Goal: Transaction & Acquisition: Purchase product/service

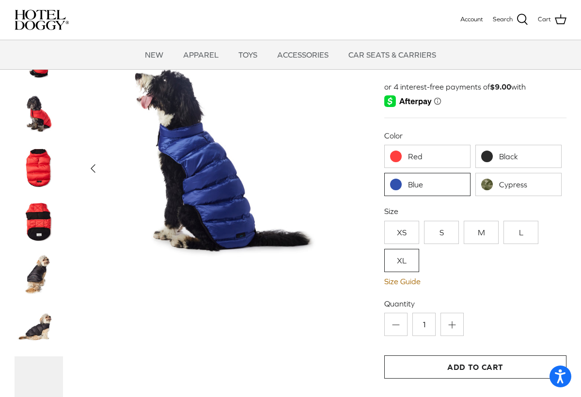
scroll to position [60, 0]
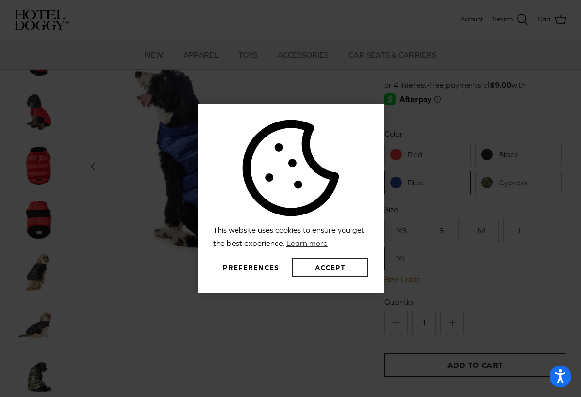
click at [328, 268] on button "Accept" at bounding box center [330, 267] width 76 height 19
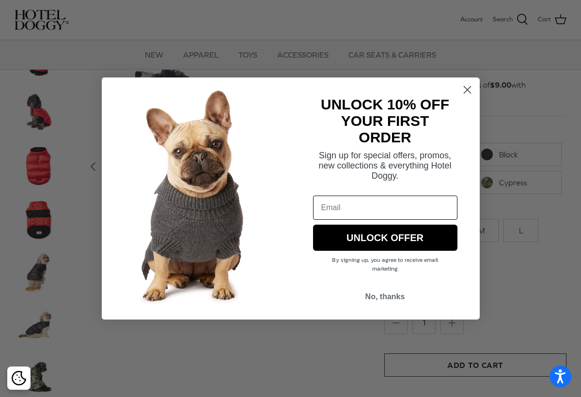
click at [39, 167] on div "Close dialog UNLOCK 10% OFF YOUR FIRST ORDER Sign up for special offers, promos…" at bounding box center [290, 198] width 581 height 397
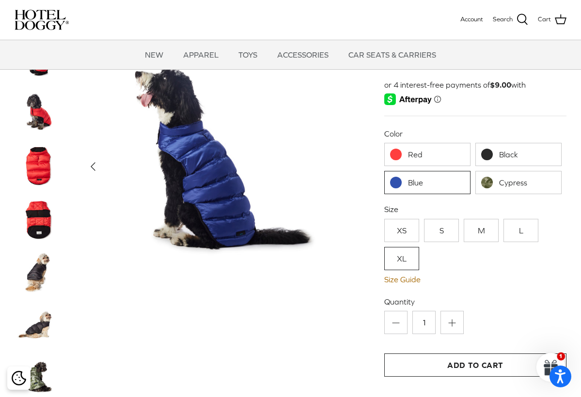
click at [42, 117] on img at bounding box center [39, 112] width 48 height 48
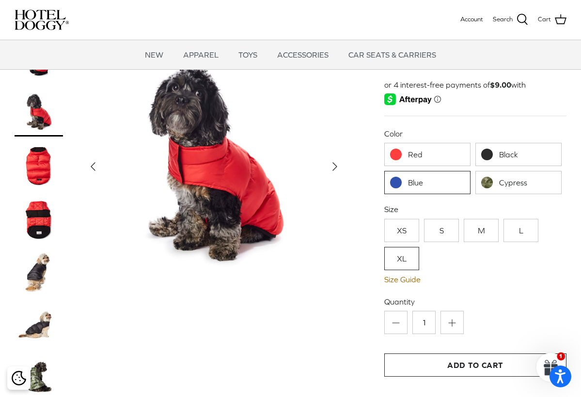
click at [38, 284] on img at bounding box center [39, 272] width 48 height 48
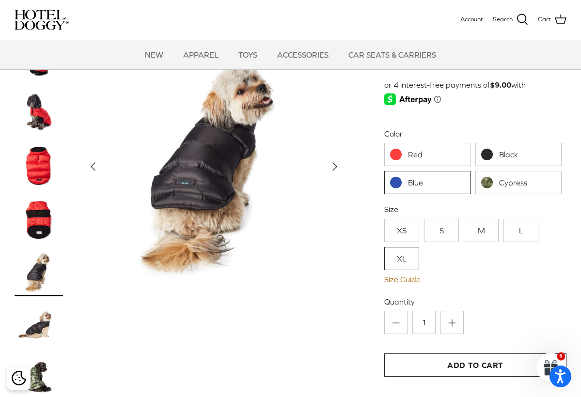
click at [45, 335] on img at bounding box center [39, 325] width 48 height 48
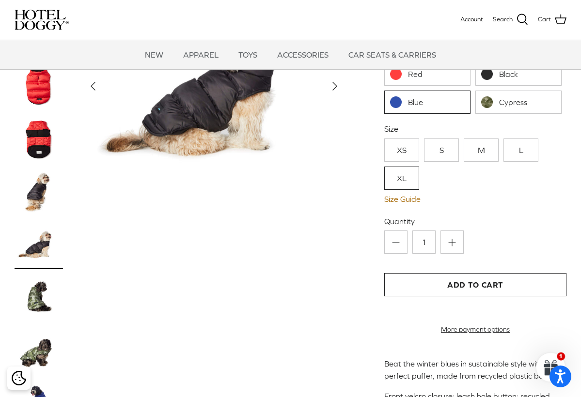
scroll to position [141, 0]
click at [45, 353] on img at bounding box center [39, 351] width 48 height 48
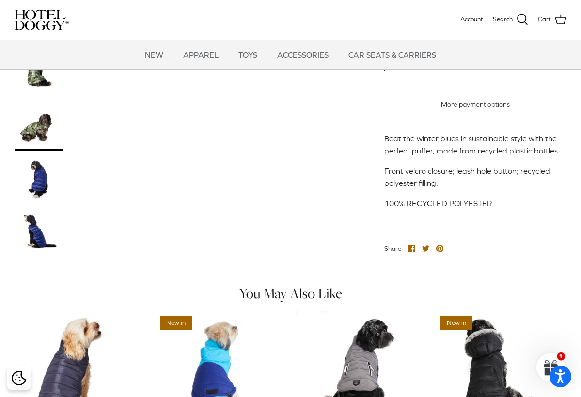
scroll to position [430, 0]
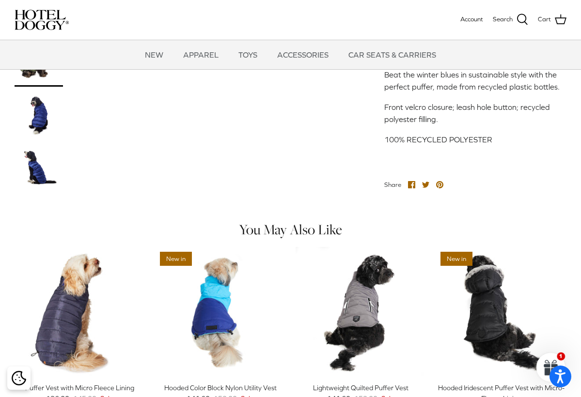
click at [42, 118] on img at bounding box center [39, 116] width 48 height 48
click at [36, 178] on img at bounding box center [39, 169] width 48 height 48
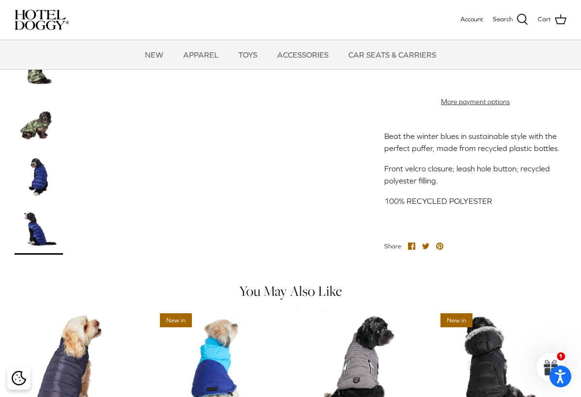
scroll to position [367, 0]
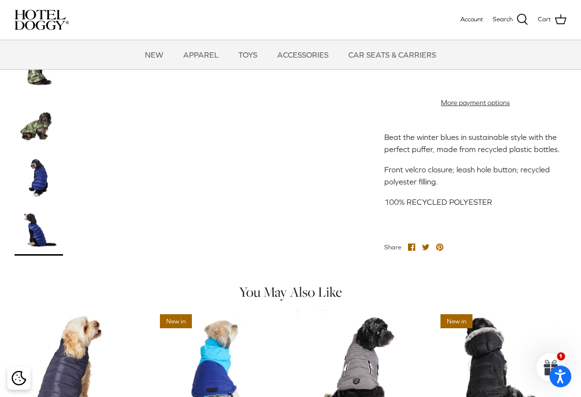
click at [44, 139] on img at bounding box center [39, 125] width 48 height 48
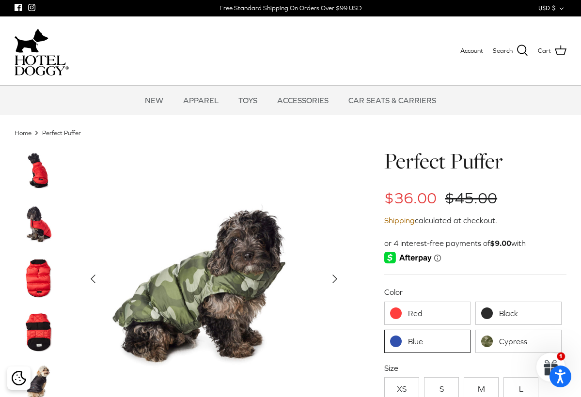
scroll to position [0, 0]
click at [35, 223] on img at bounding box center [39, 225] width 48 height 48
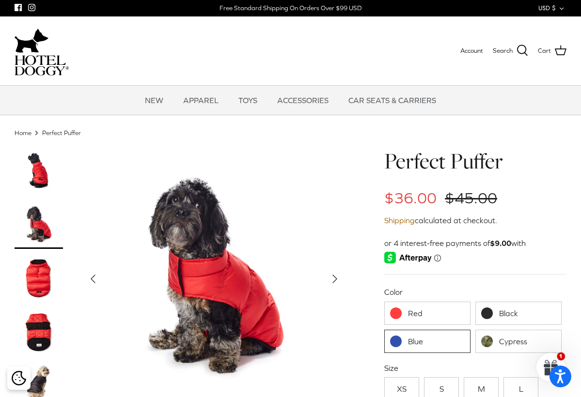
click at [497, 335] on link "Cypress" at bounding box center [518, 341] width 86 height 23
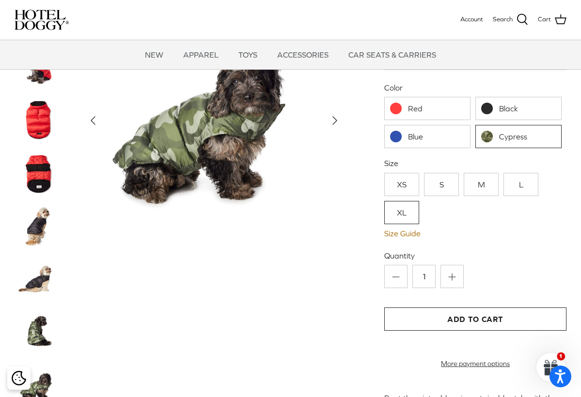
scroll to position [133, 0]
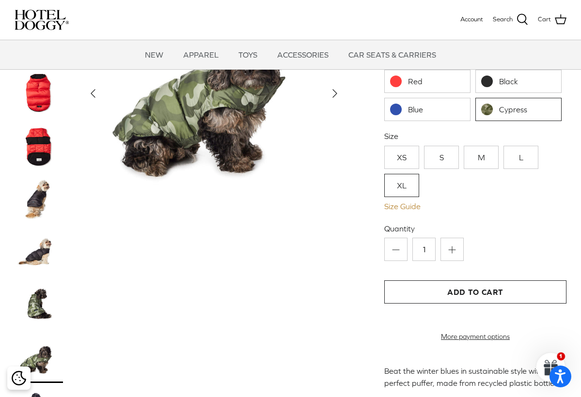
click at [404, 204] on link "Size Guide" at bounding box center [475, 206] width 182 height 9
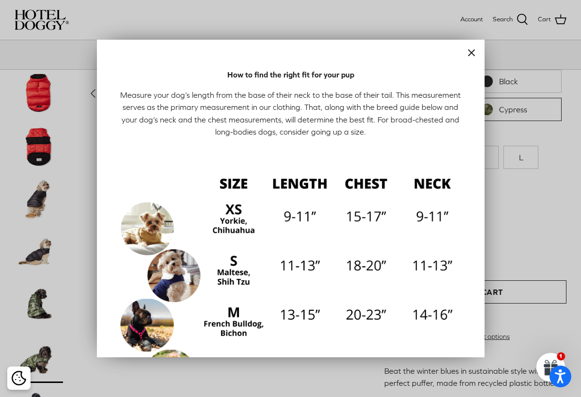
scroll to position [0, 0]
click at [474, 50] on line "Close" at bounding box center [471, 53] width 6 height 6
